Goal: Transaction & Acquisition: Purchase product/service

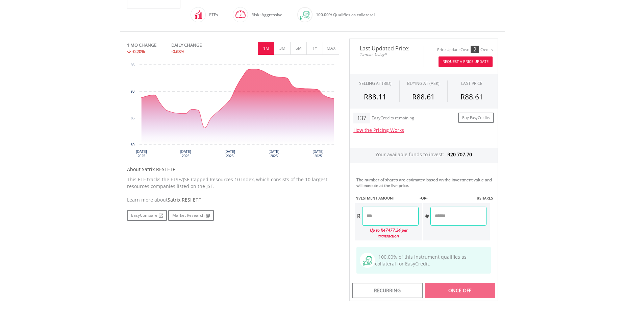
scroll to position [194, 0]
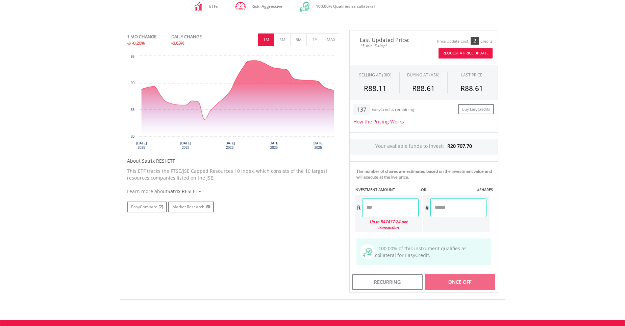
click at [369, 209] on input "number" at bounding box center [390, 207] width 56 height 19
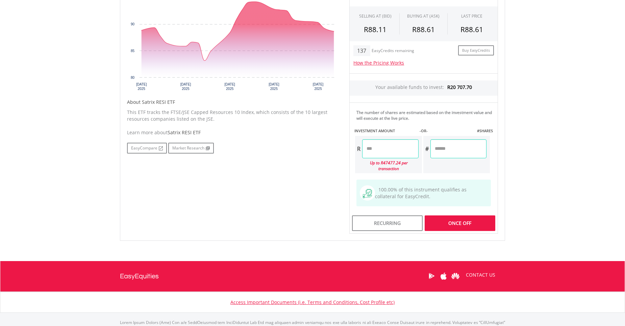
scroll to position [264, 0]
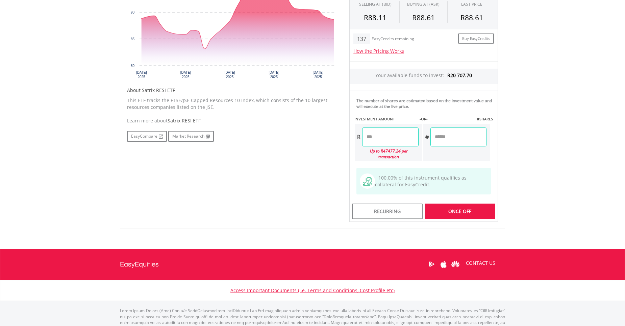
type input "********"
click at [466, 205] on div "Last Updated Price: 15-min. Delay* Price Update Cost: 2 Credits Request A Price…" at bounding box center [423, 90] width 159 height 262
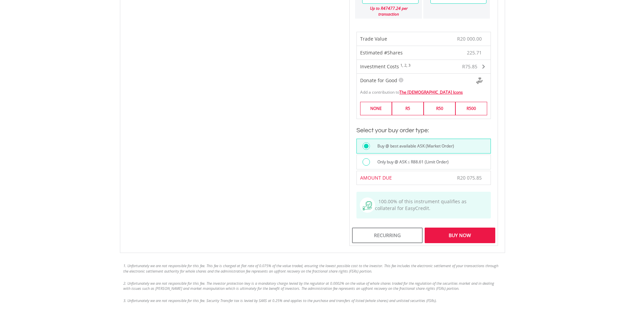
scroll to position [408, 0]
click at [449, 228] on div "Buy Now" at bounding box center [460, 234] width 71 height 16
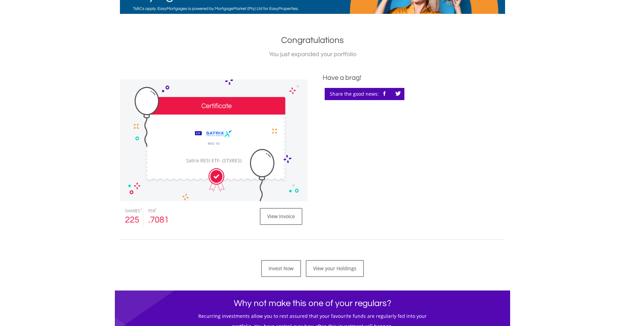
scroll to position [129, 0]
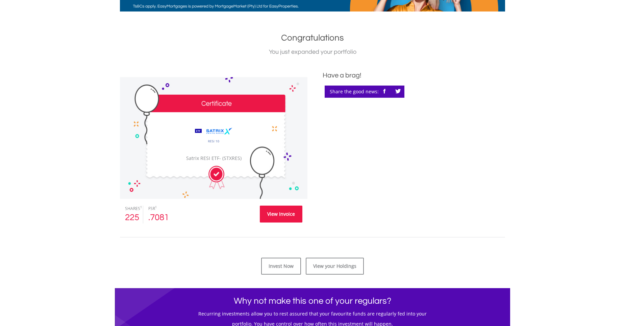
click at [276, 212] on link "View Invoice" at bounding box center [281, 213] width 43 height 17
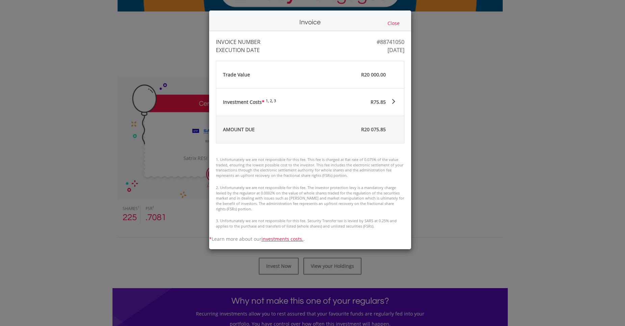
click at [395, 23] on button "Close" at bounding box center [393, 23] width 16 height 7
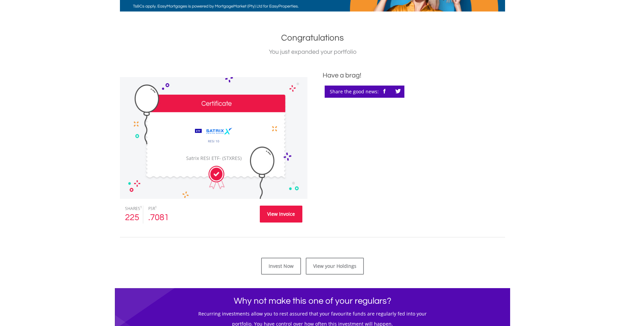
scroll to position [0, 0]
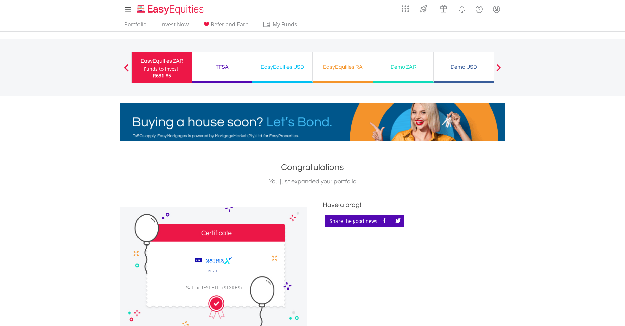
click at [177, 68] on div "Funds to invest:" at bounding box center [162, 69] width 36 height 7
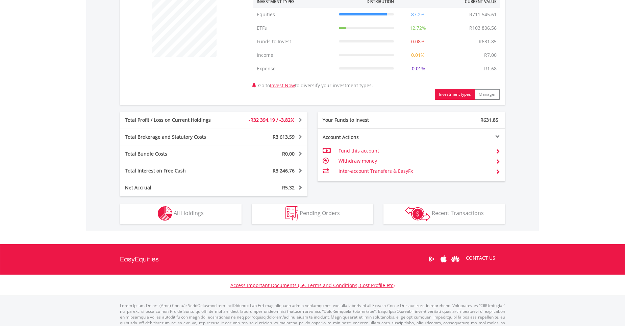
scroll to position [286, 0]
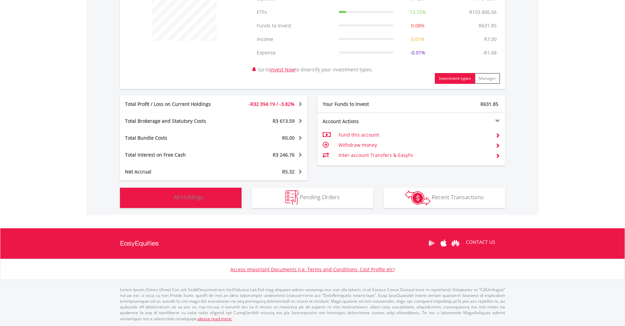
click at [194, 198] on span "All Holdings" at bounding box center [189, 196] width 30 height 7
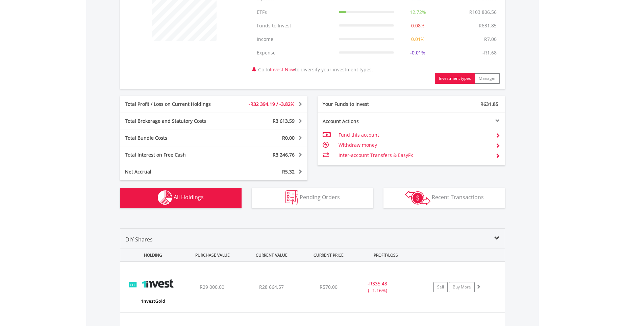
scroll to position [515, 0]
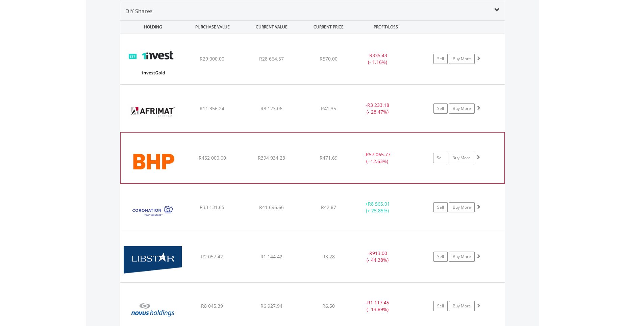
click at [163, 141] on img at bounding box center [153, 161] width 58 height 41
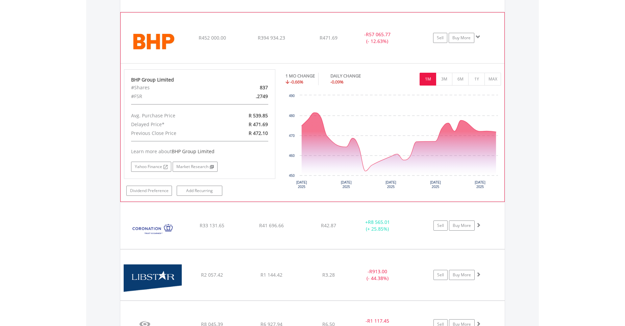
scroll to position [636, 0]
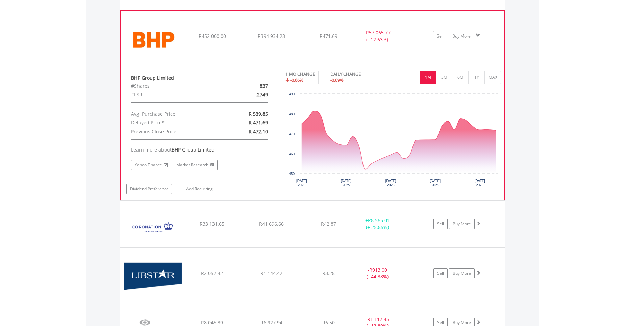
click at [175, 40] on img at bounding box center [153, 39] width 58 height 41
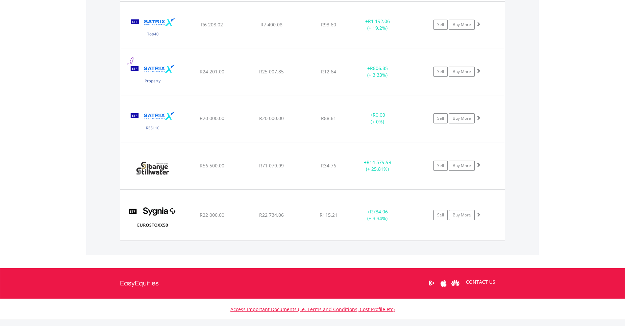
scroll to position [987, 0]
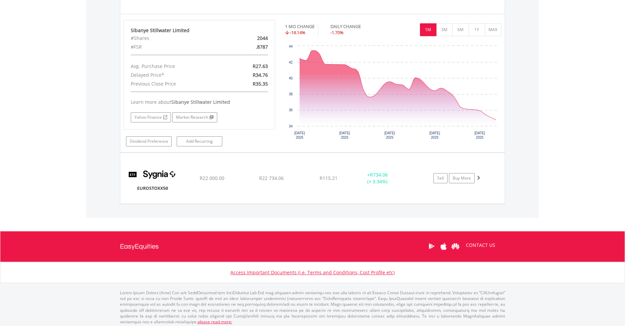
scroll to position [1301, 0]
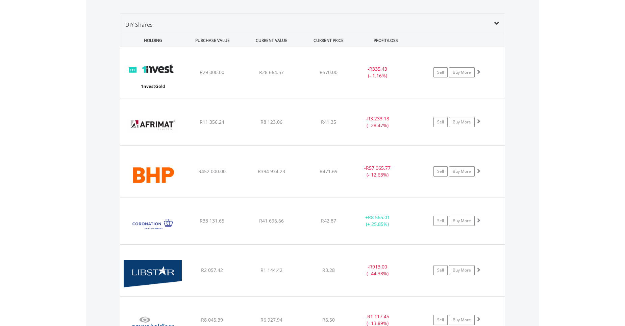
scroll to position [517, 0]
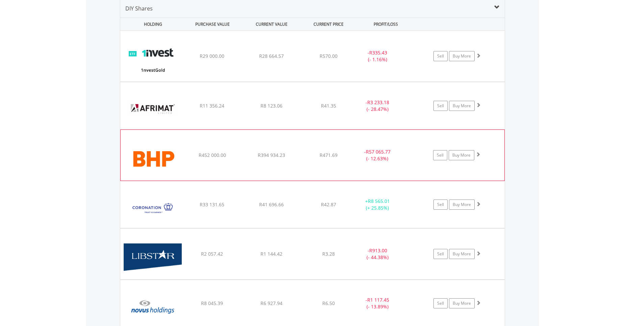
click at [183, 81] on div "﻿ BHP Group Limited R452 000.00 R394 934.23 R471.69 - R57 065.77 (- 12.63%) Sel…" at bounding box center [312, 56] width 384 height 51
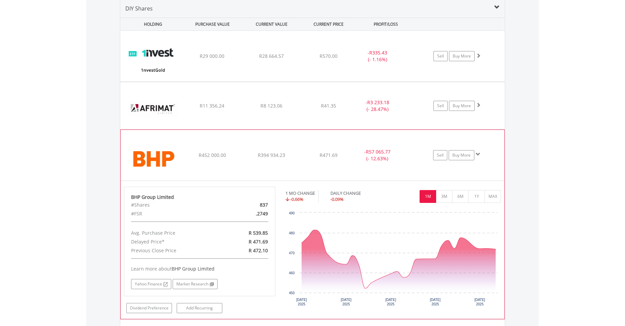
click at [183, 81] on div "﻿ BHP Group Limited R452 000.00 R394 934.23 R471.69 - R57 065.77 (- 12.63%) Sel…" at bounding box center [312, 56] width 384 height 51
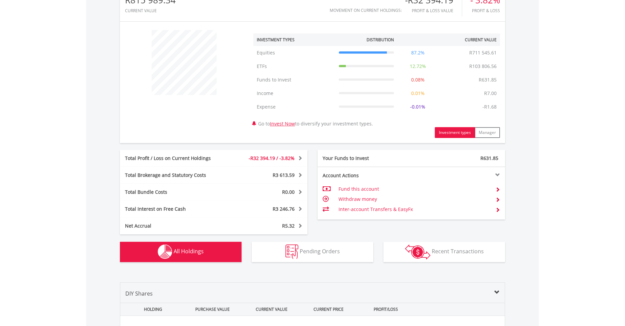
scroll to position [0, 0]
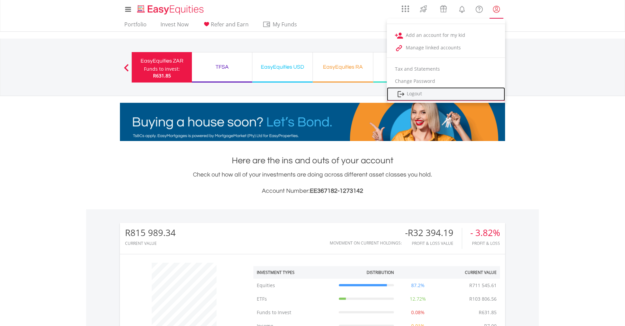
click at [470, 93] on link "Logout" at bounding box center [446, 94] width 118 height 14
